Goal: Transaction & Acquisition: Subscribe to service/newsletter

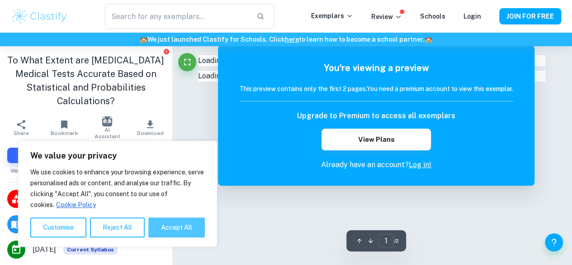
click at [185, 225] on button "Accept All" at bounding box center [176, 227] width 57 height 20
checkbox input "true"
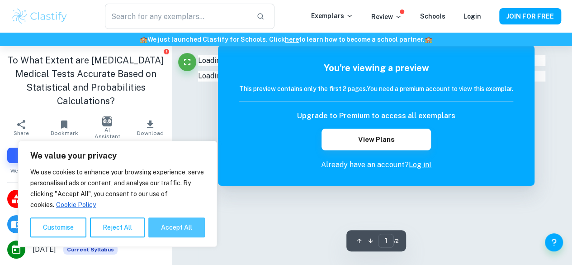
checkbox input "true"
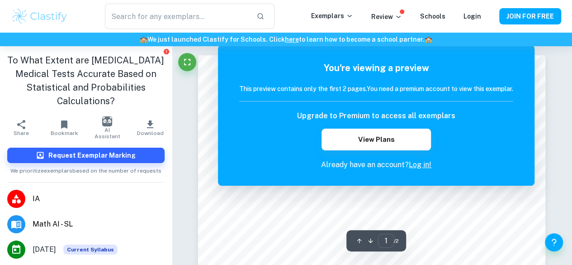
click at [421, 160] on link "Log in!" at bounding box center [420, 164] width 23 height 9
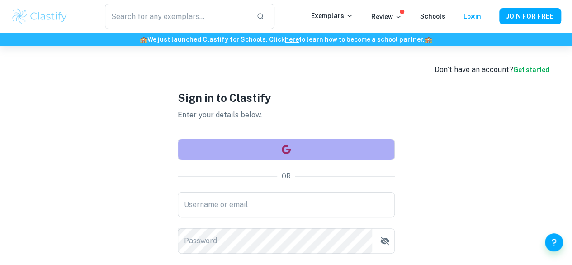
click at [334, 143] on button "button" at bounding box center [286, 149] width 217 height 22
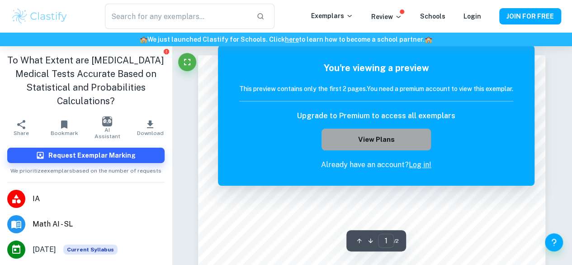
click at [366, 133] on button "View Plans" at bounding box center [376, 139] width 109 height 22
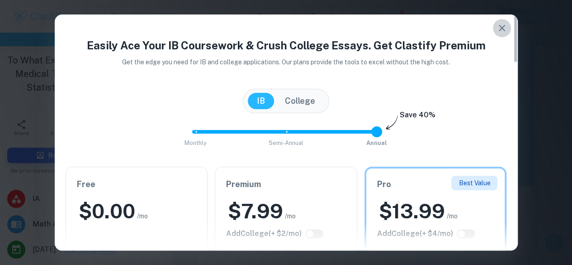
click at [504, 28] on icon "button" at bounding box center [502, 28] width 11 height 11
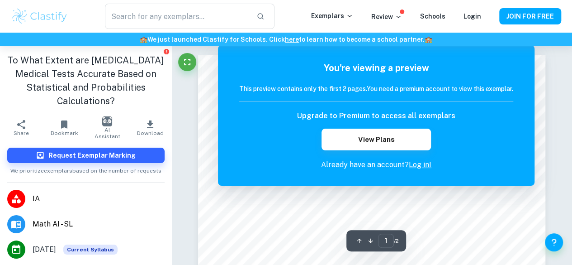
click at [415, 161] on link "Log in!" at bounding box center [420, 164] width 23 height 9
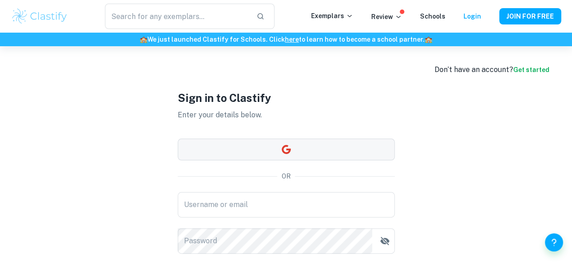
scroll to position [81, 0]
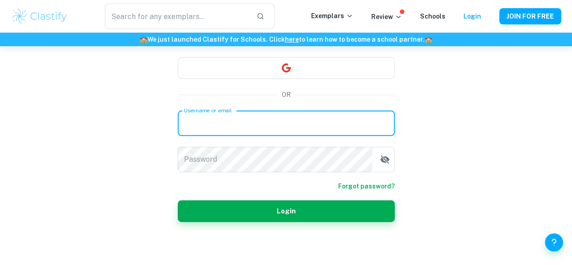
click at [321, 133] on input "Username or email" at bounding box center [286, 122] width 217 height 25
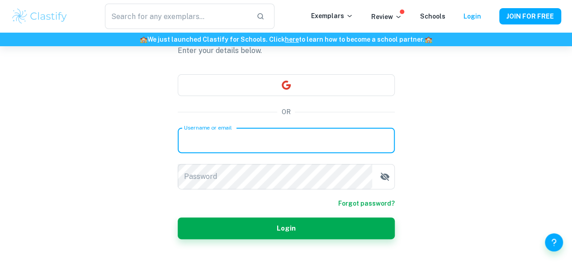
scroll to position [63, 0]
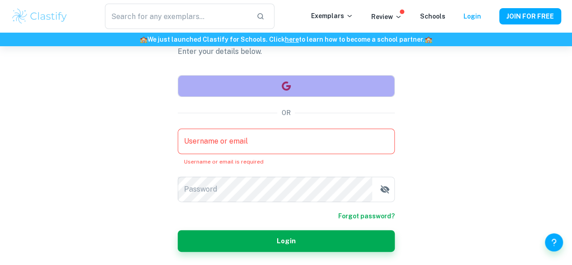
click at [356, 94] on button "button" at bounding box center [286, 86] width 217 height 22
